Goal: Task Accomplishment & Management: Manage account settings

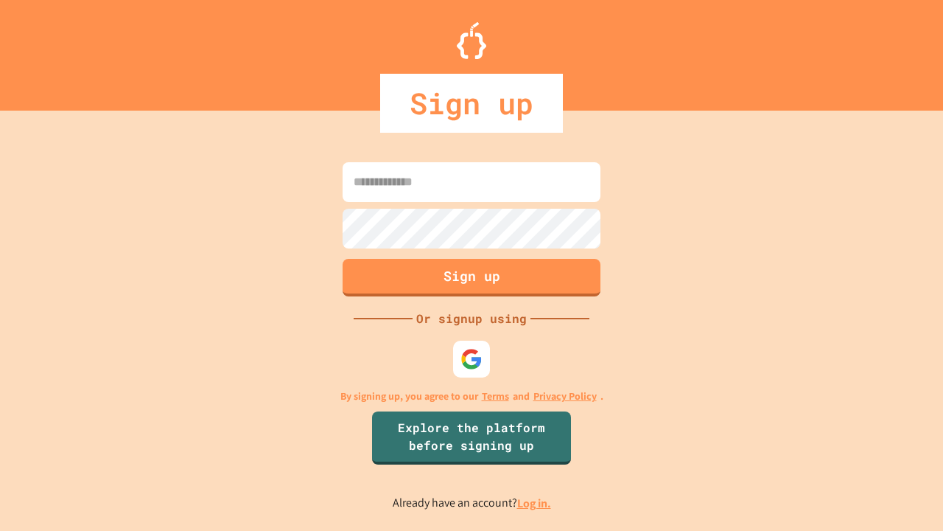
click at [535, 503] on link "Log in." at bounding box center [534, 502] width 34 height 15
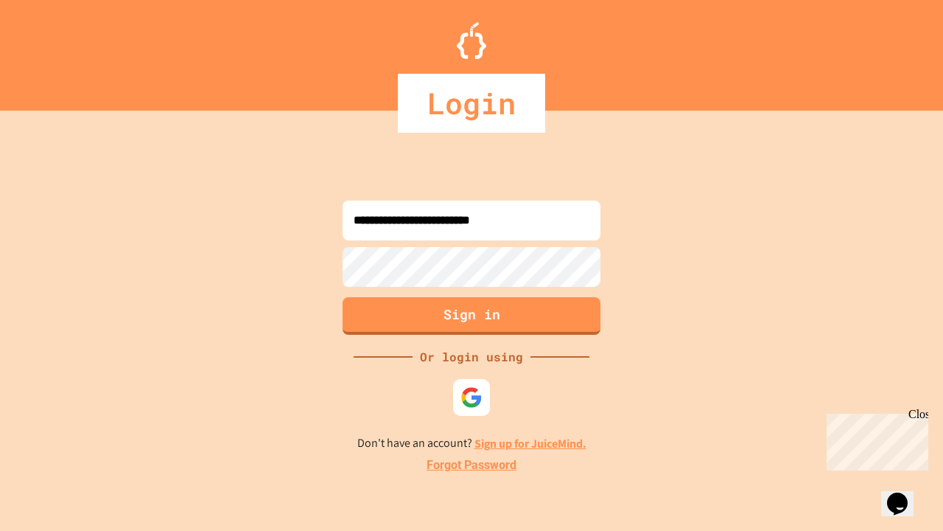
type input "**********"
